Goal: Navigation & Orientation: Understand site structure

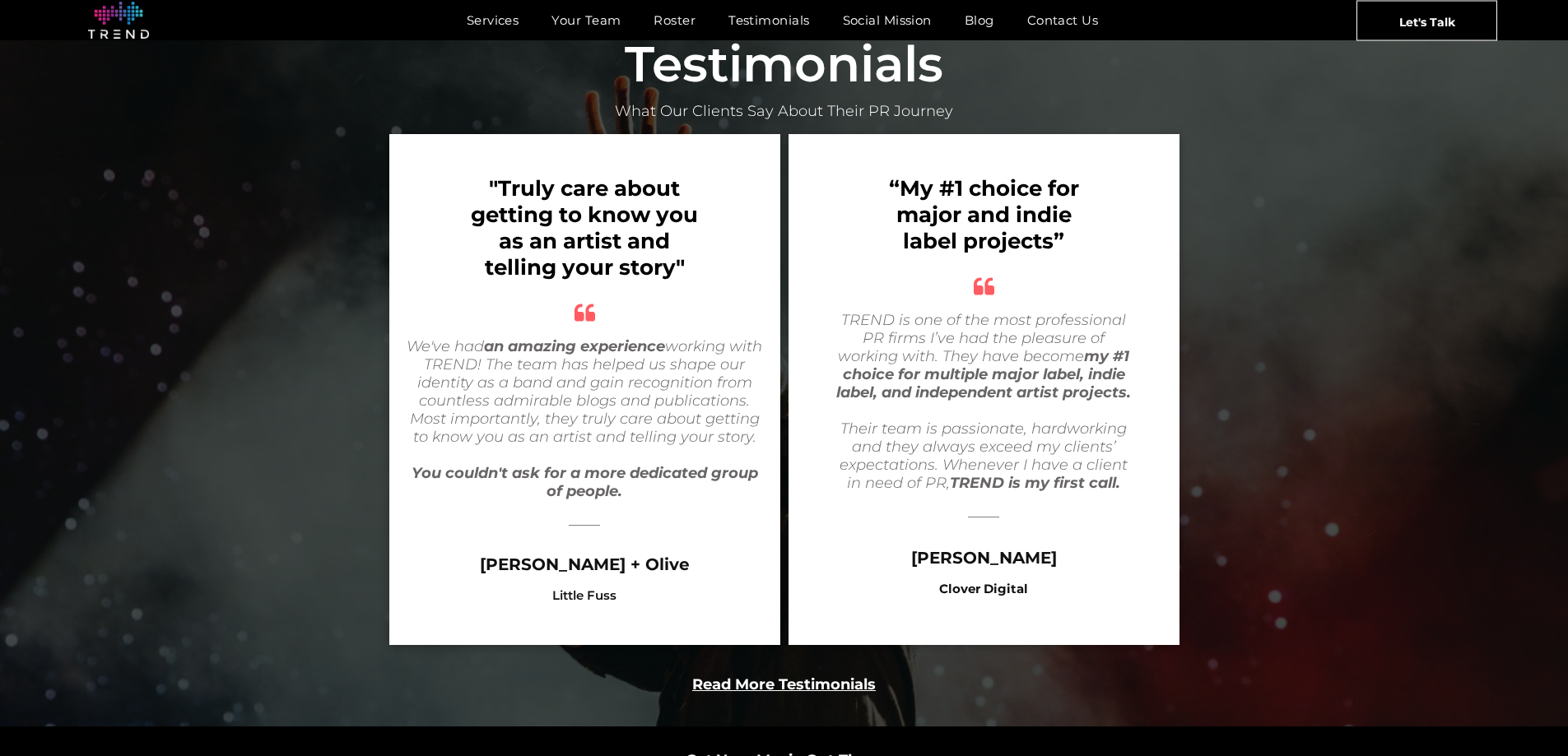
scroll to position [3127, 0]
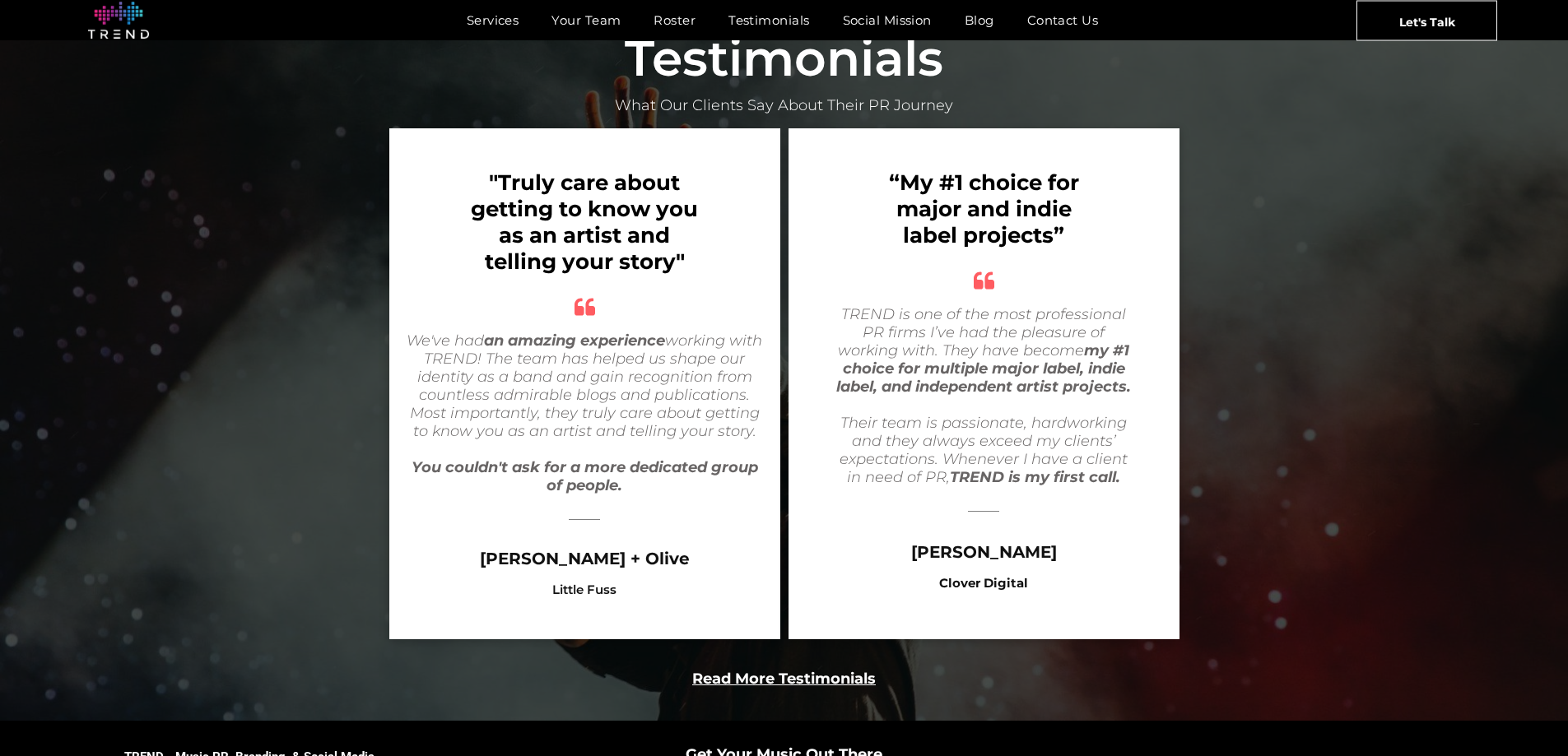
click at [801, 670] on b "Read More Testimonials" at bounding box center [784, 679] width 184 height 18
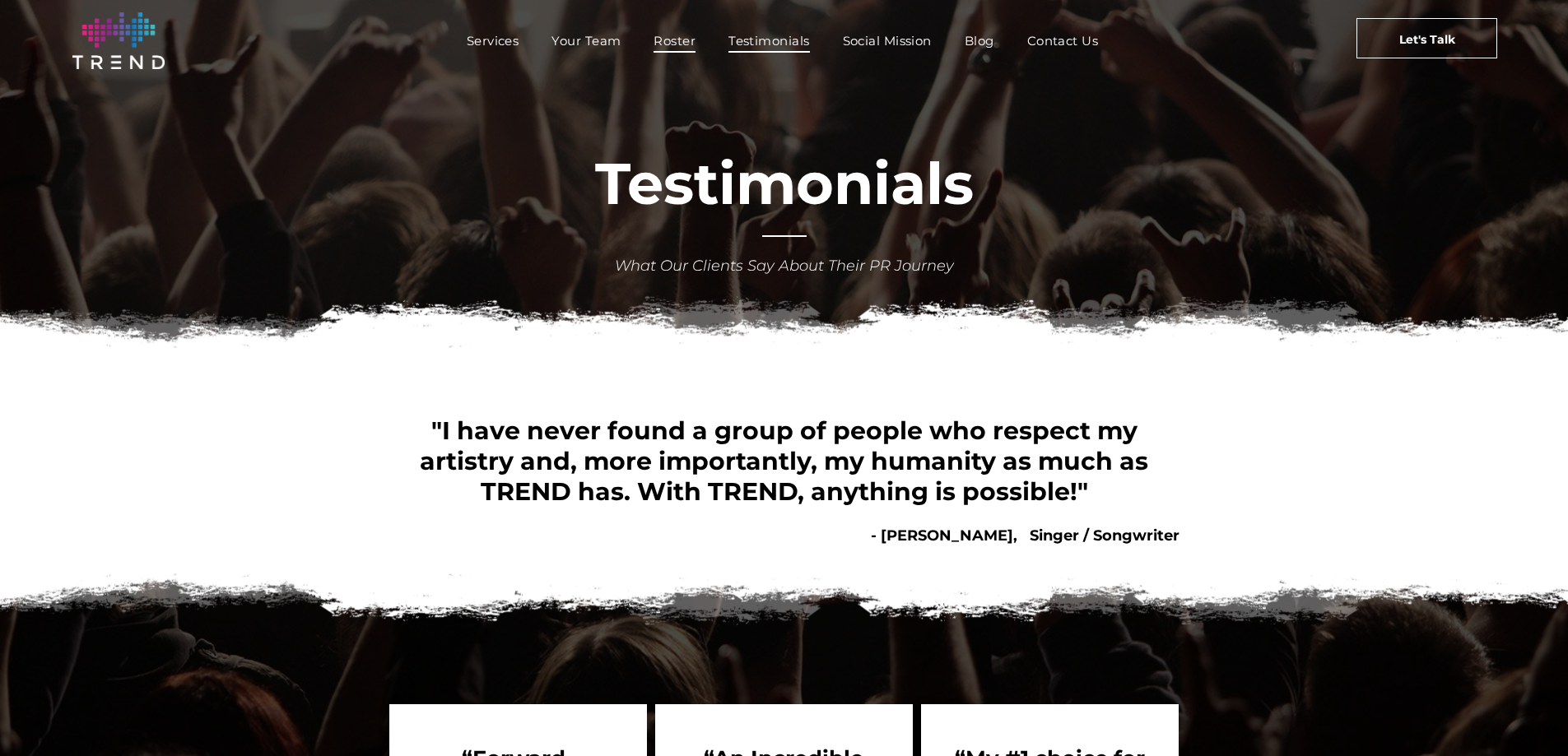
click at [655, 38] on span "Roster" at bounding box center [674, 41] width 42 height 24
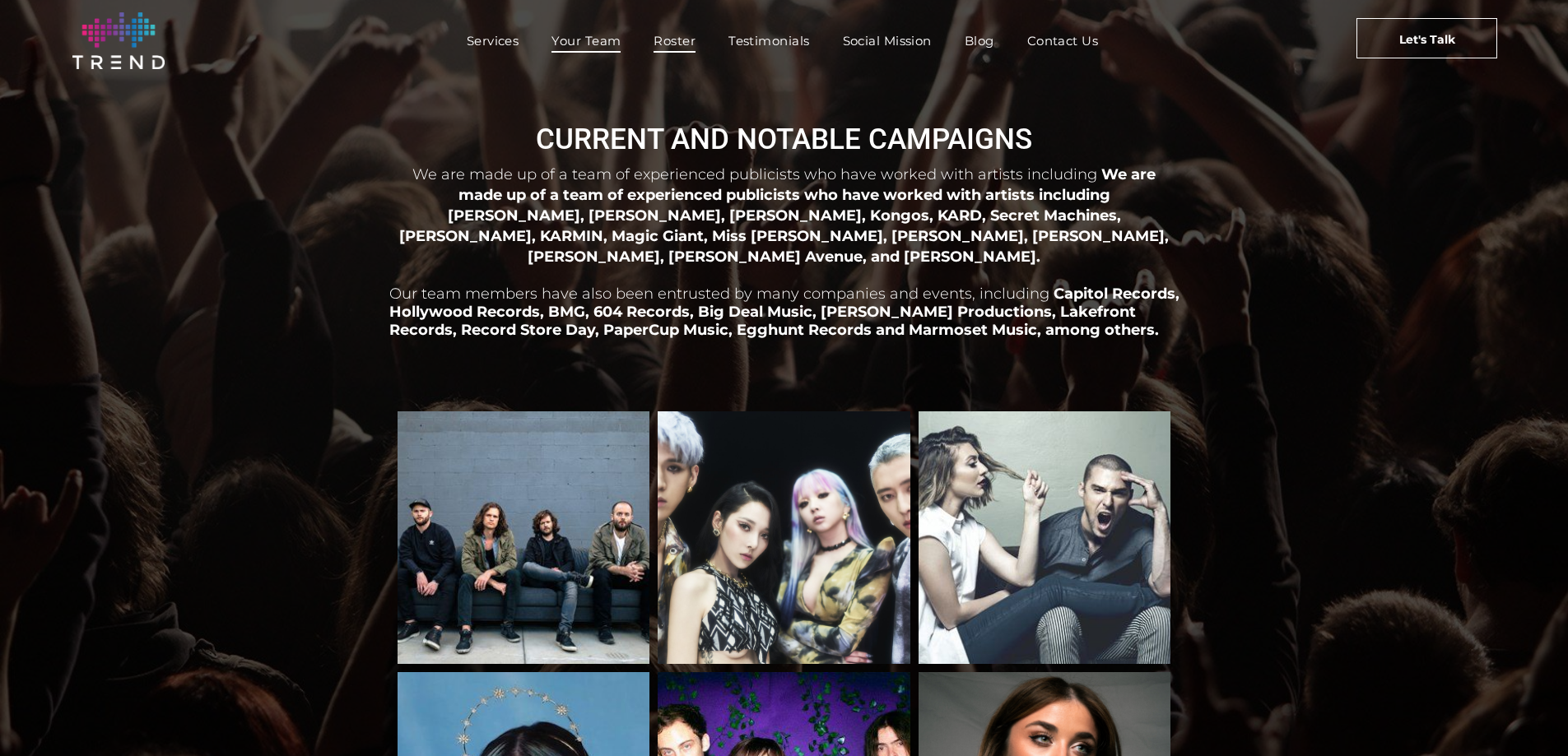
click at [614, 47] on span "Your Team" at bounding box center [585, 41] width 69 height 24
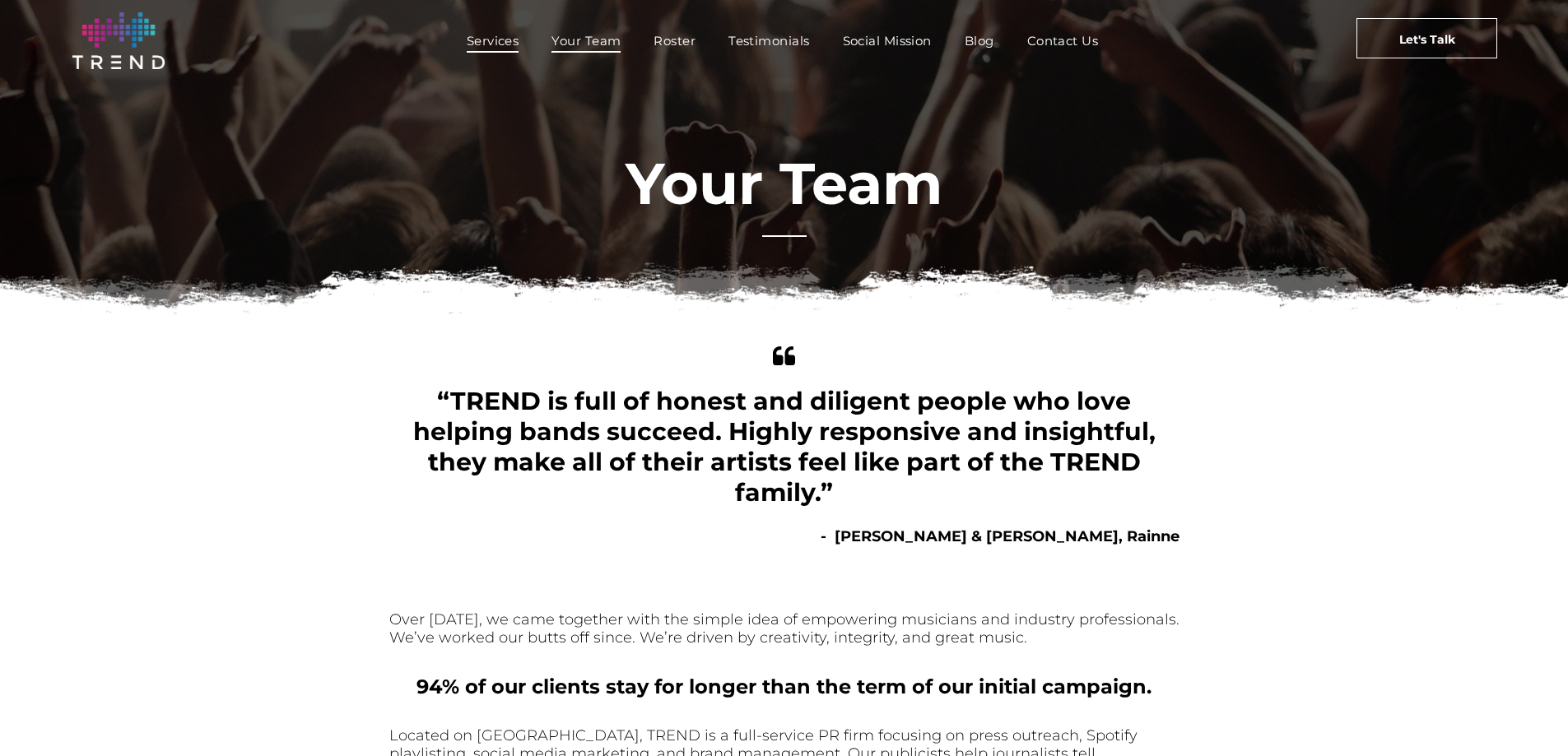
click at [489, 46] on span "Services" at bounding box center [493, 41] width 53 height 24
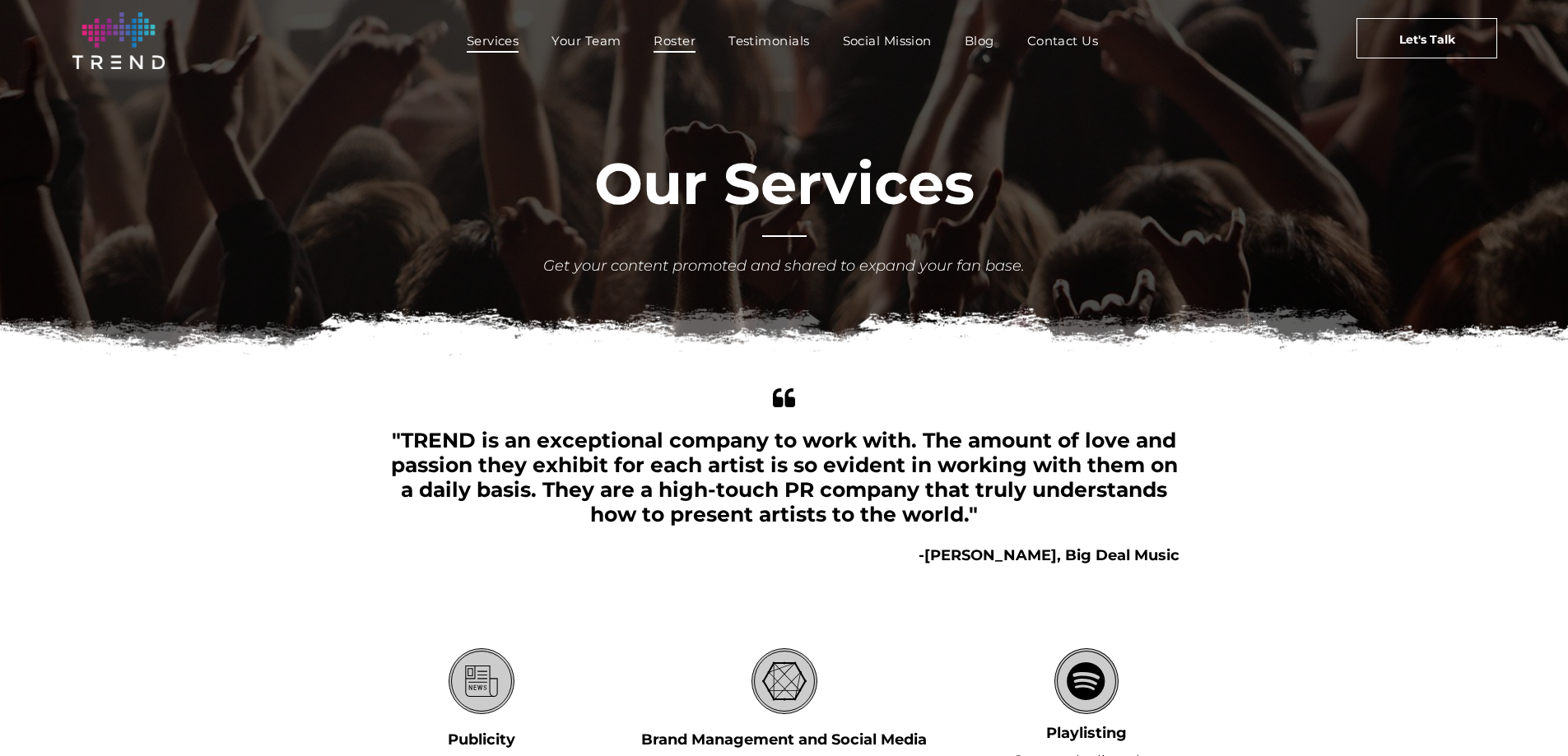
click at [673, 51] on span "Roster" at bounding box center [674, 41] width 42 height 24
